Goal: Task Accomplishment & Management: Manage account settings

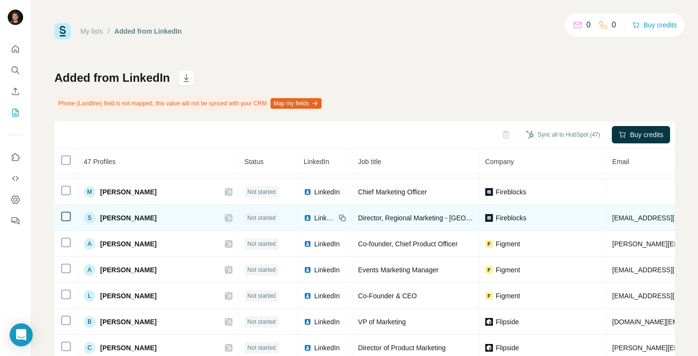
scroll to position [53, 0]
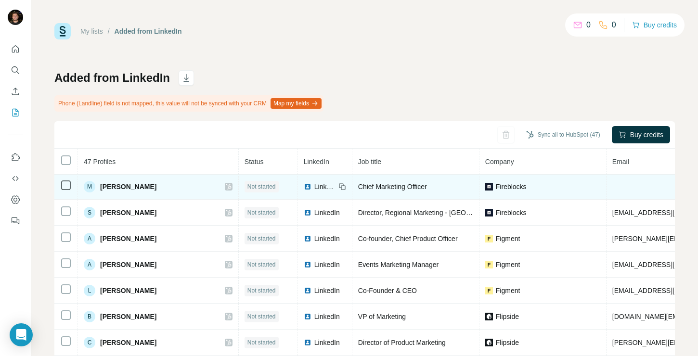
drag, startPoint x: 608, startPoint y: 191, endPoint x: 512, endPoint y: 192, distance: 95.7
click at [512, 192] on tr "M [PERSON_NAME] Not started LinkedIn Chief Marketing Officer Fireblocks [DOMAIN…" at bounding box center [609, 187] width 1111 height 26
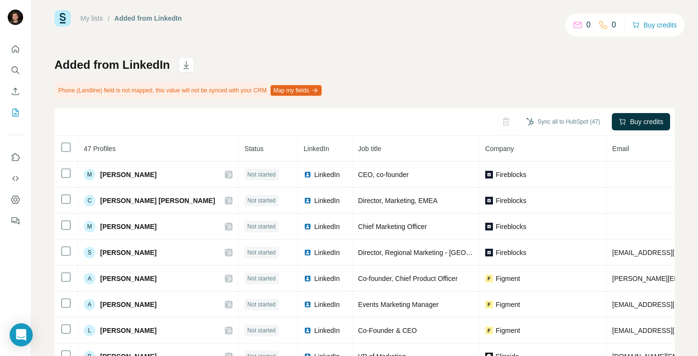
scroll to position [0, 0]
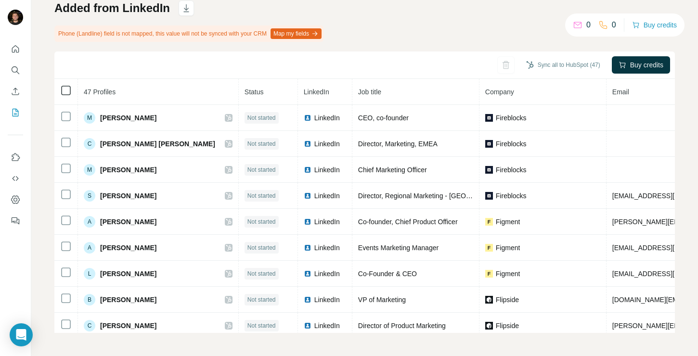
click at [60, 90] on icon at bounding box center [66, 91] width 12 height 12
click at [61, 90] on div at bounding box center [66, 91] width 12 height 12
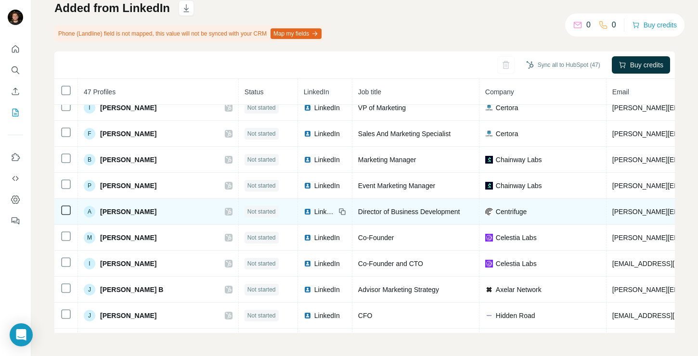
scroll to position [676, 0]
